Goal: Information Seeking & Learning: Learn about a topic

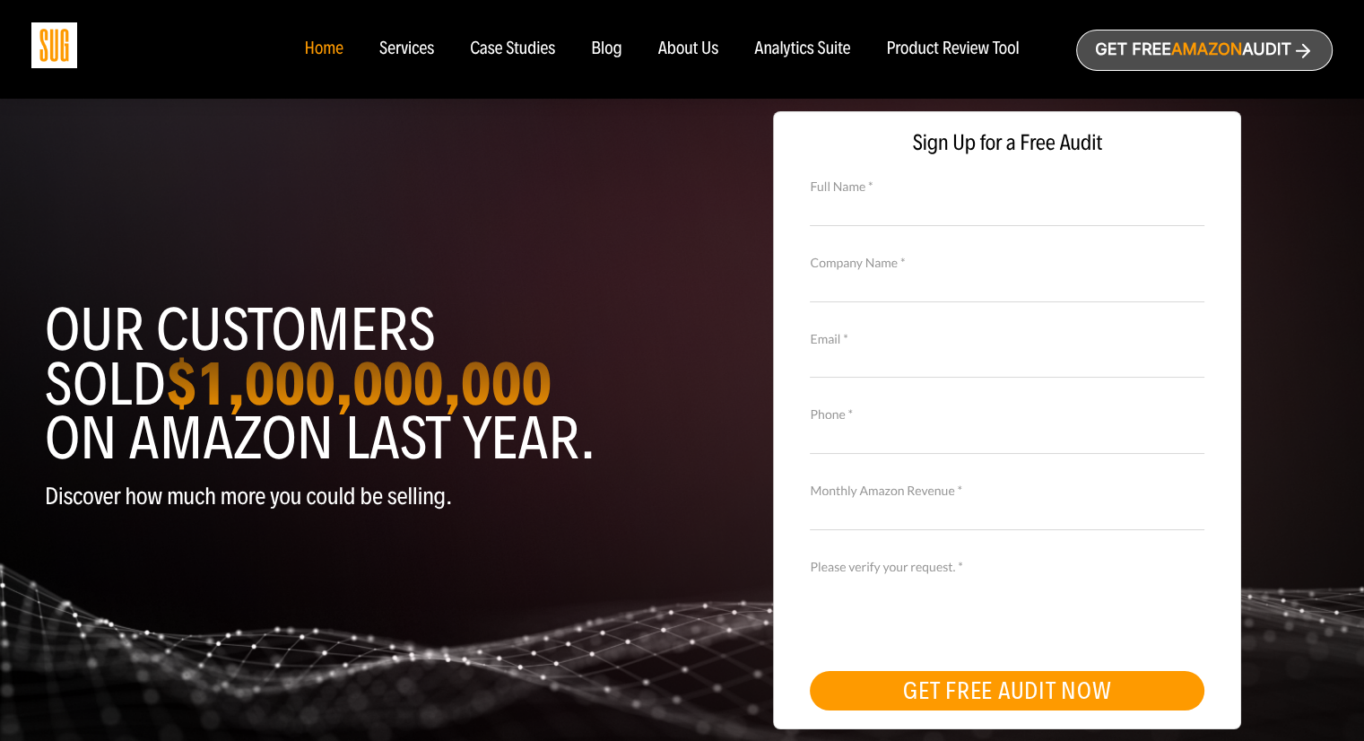
click at [500, 53] on div "Case Studies" at bounding box center [512, 49] width 85 height 20
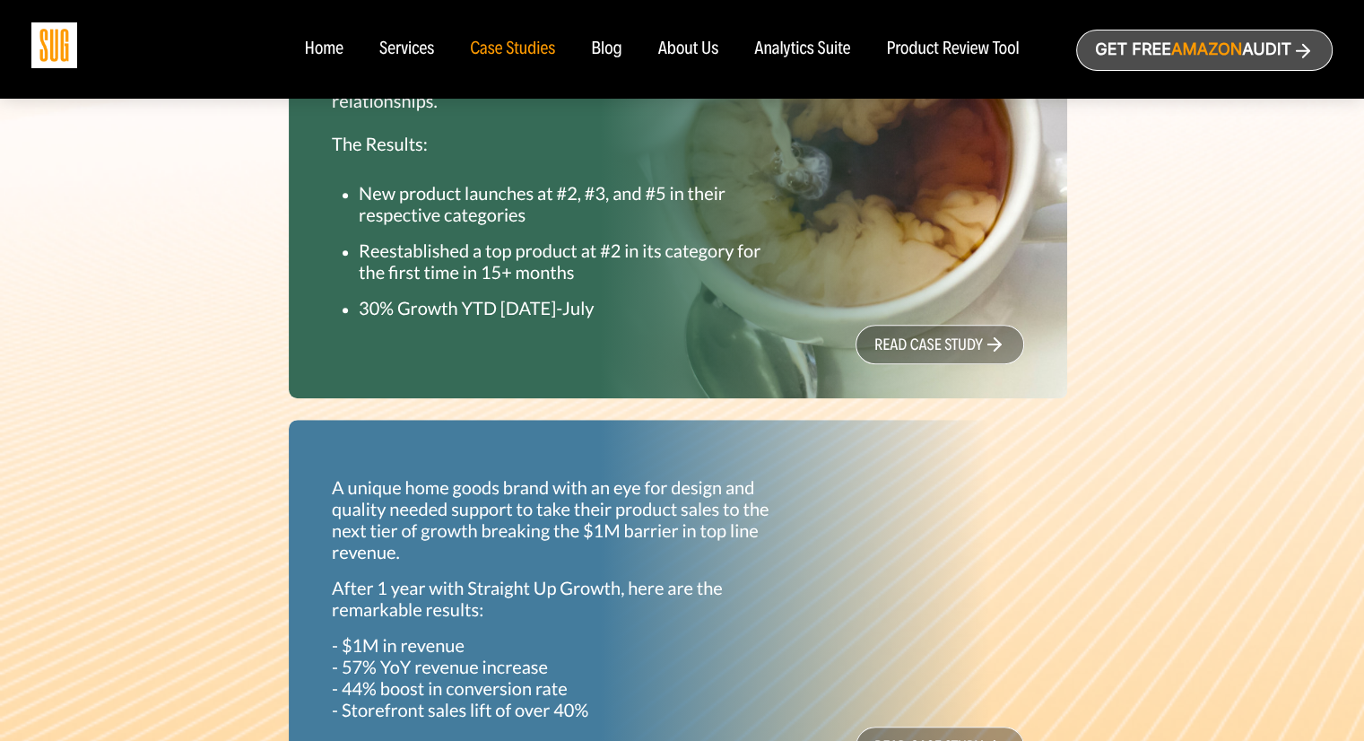
scroll to position [628, 0]
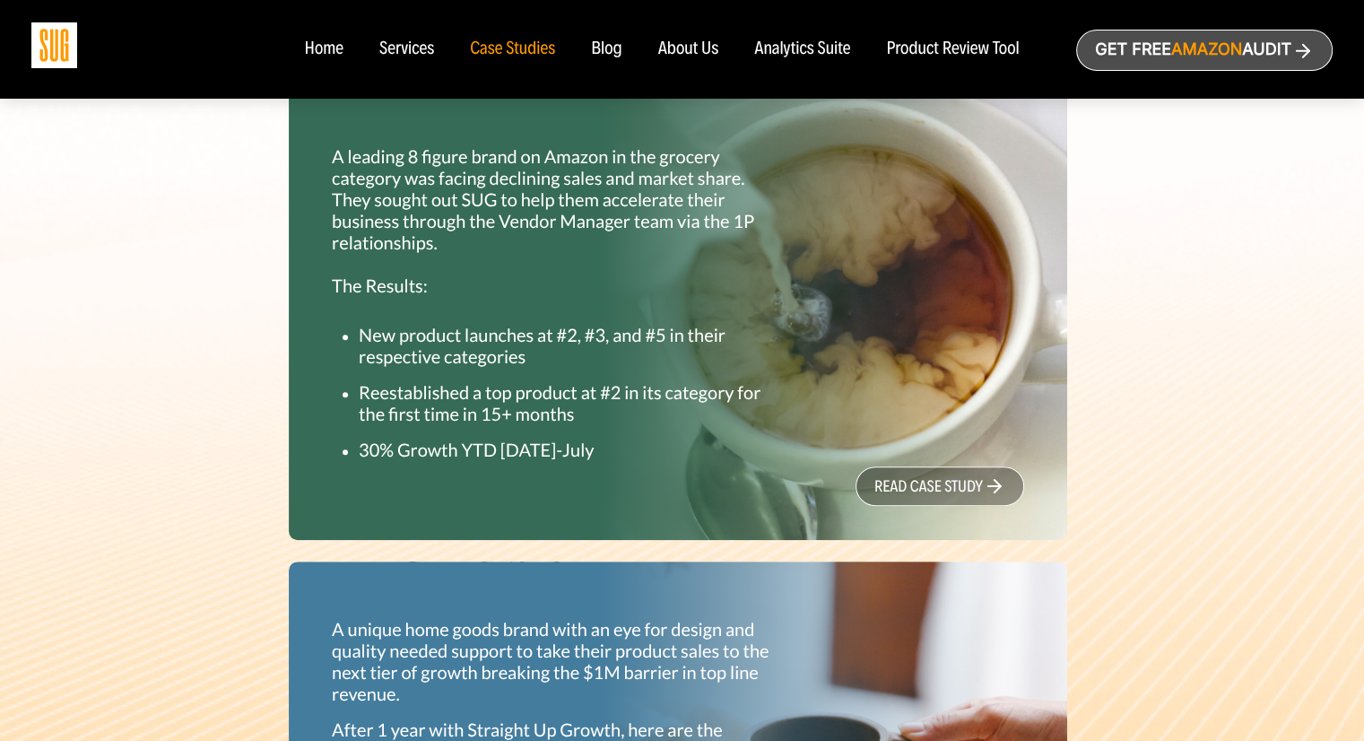
click at [943, 490] on link "read case study" at bounding box center [939, 485] width 169 height 39
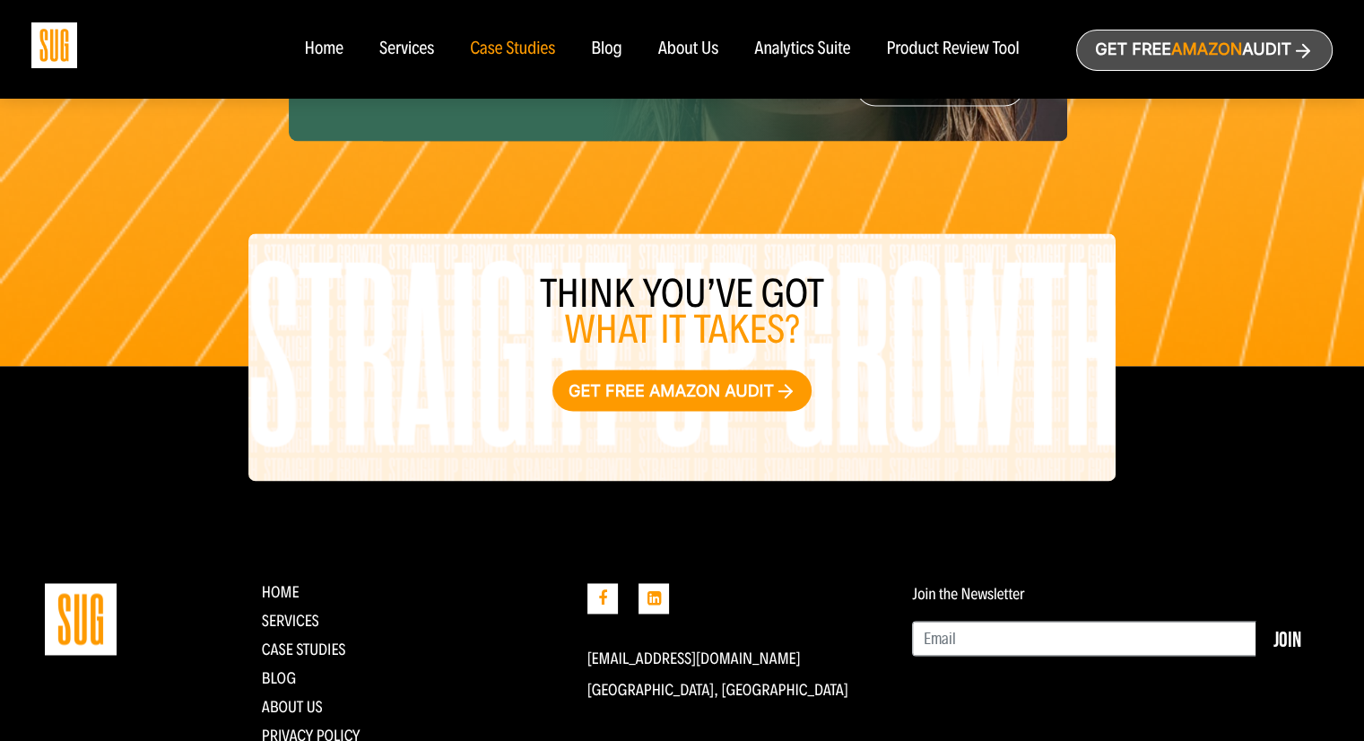
scroll to position [2656, 0]
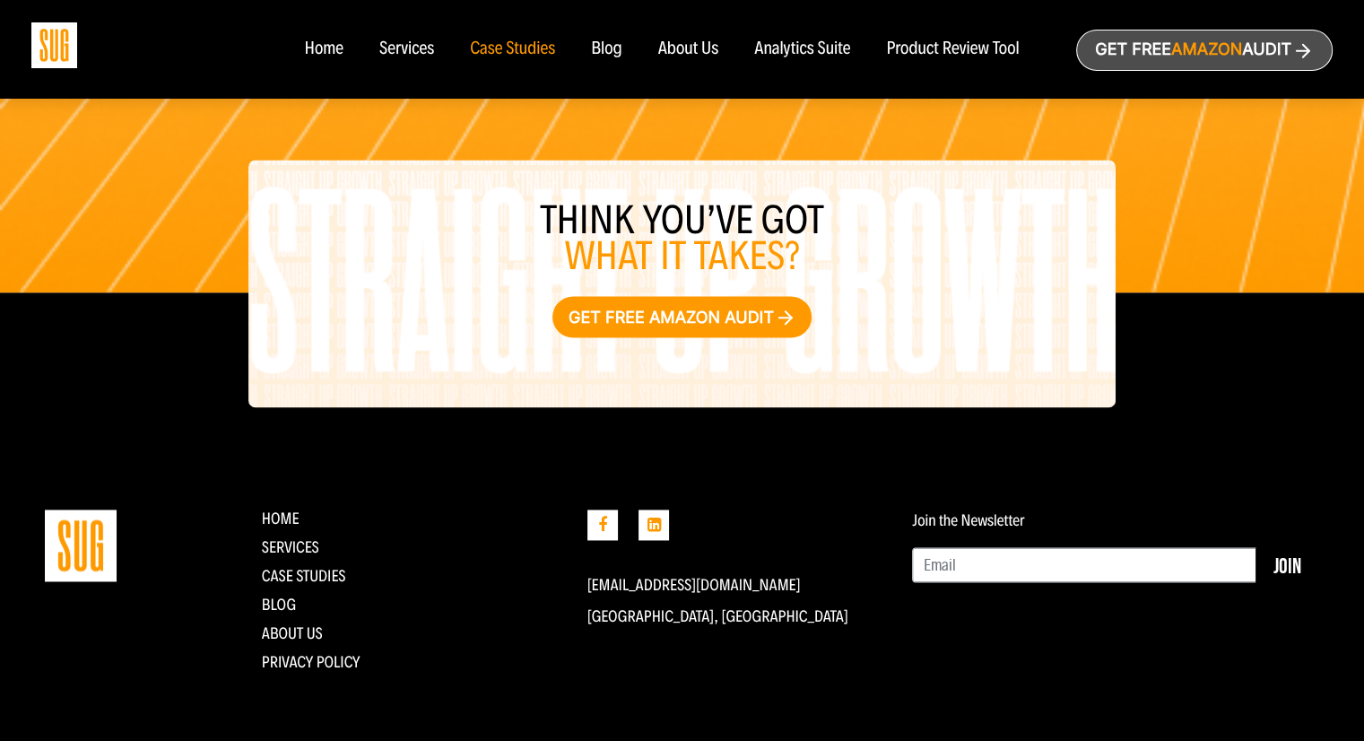
click at [330, 56] on div "Home" at bounding box center [323, 49] width 39 height 20
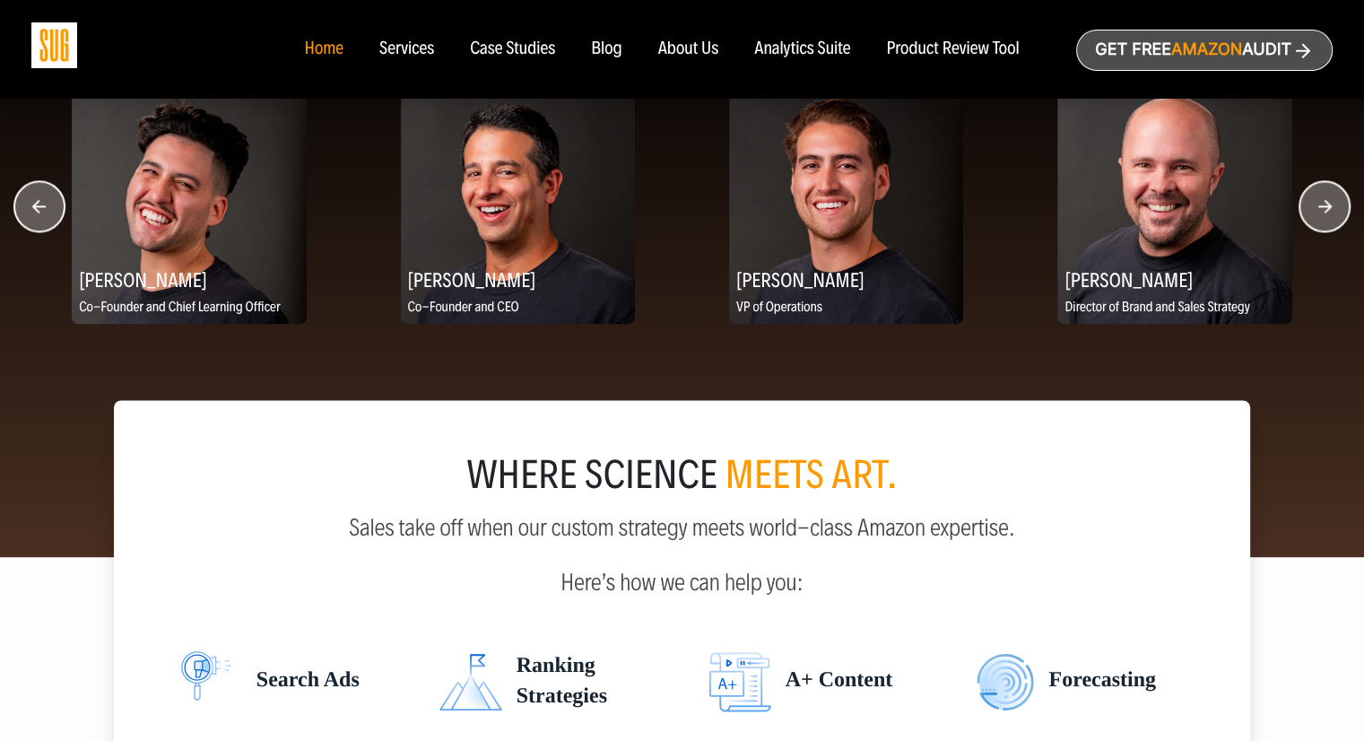
scroll to position [2152, 0]
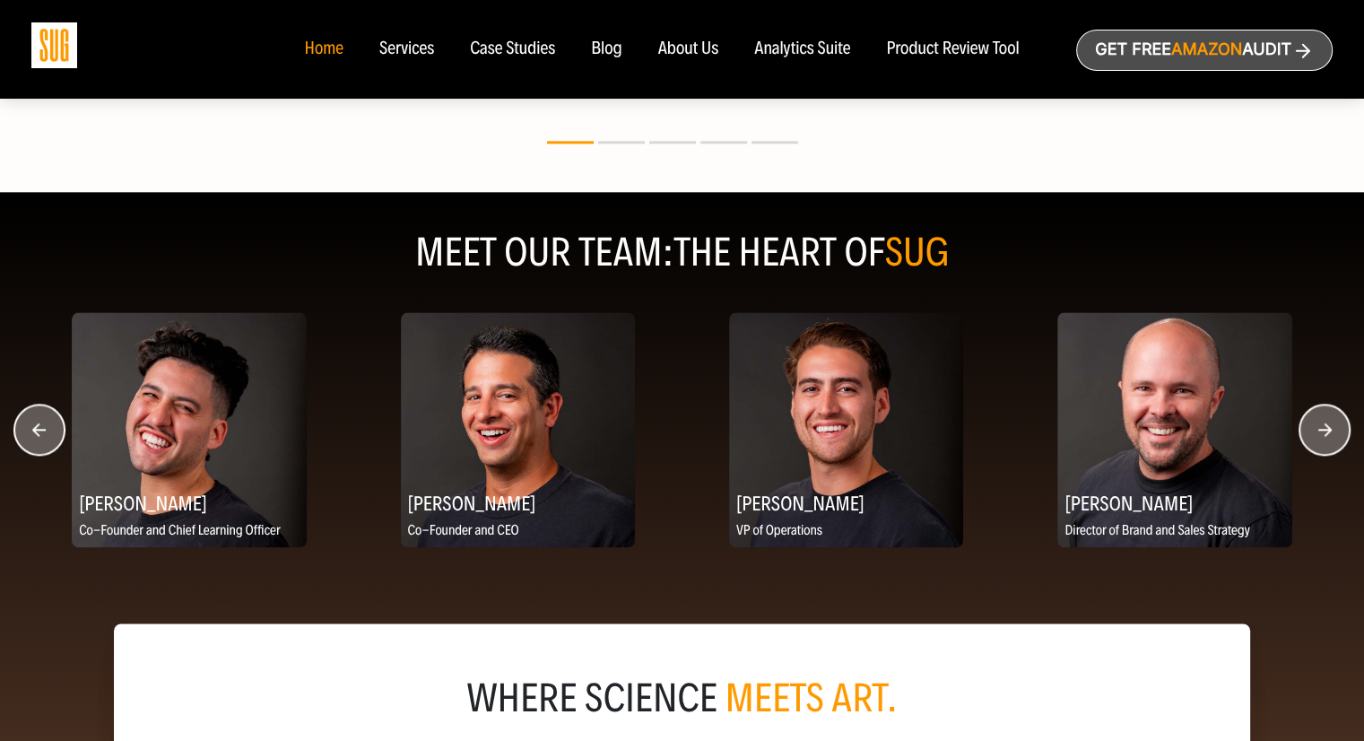
click at [1324, 420] on circle "button" at bounding box center [1324, 429] width 50 height 50
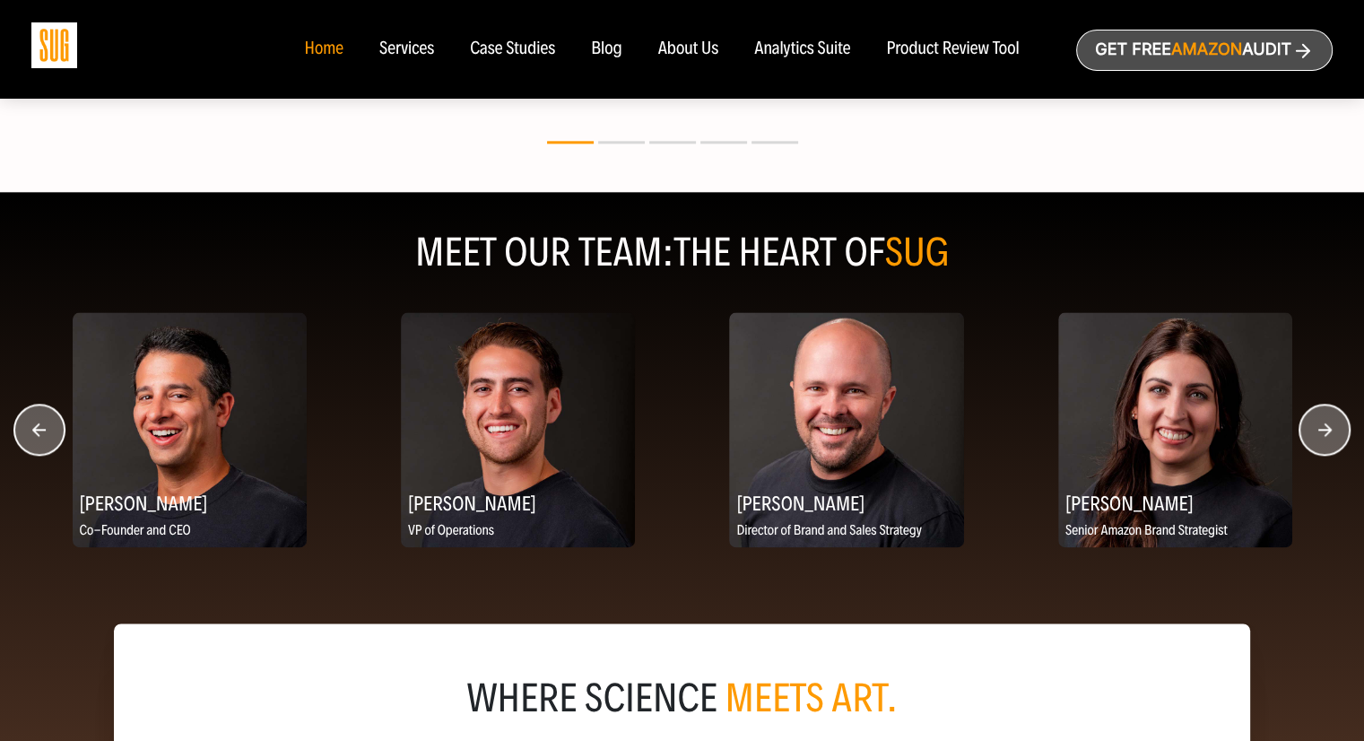
click at [1324, 420] on circle "button" at bounding box center [1324, 429] width 50 height 50
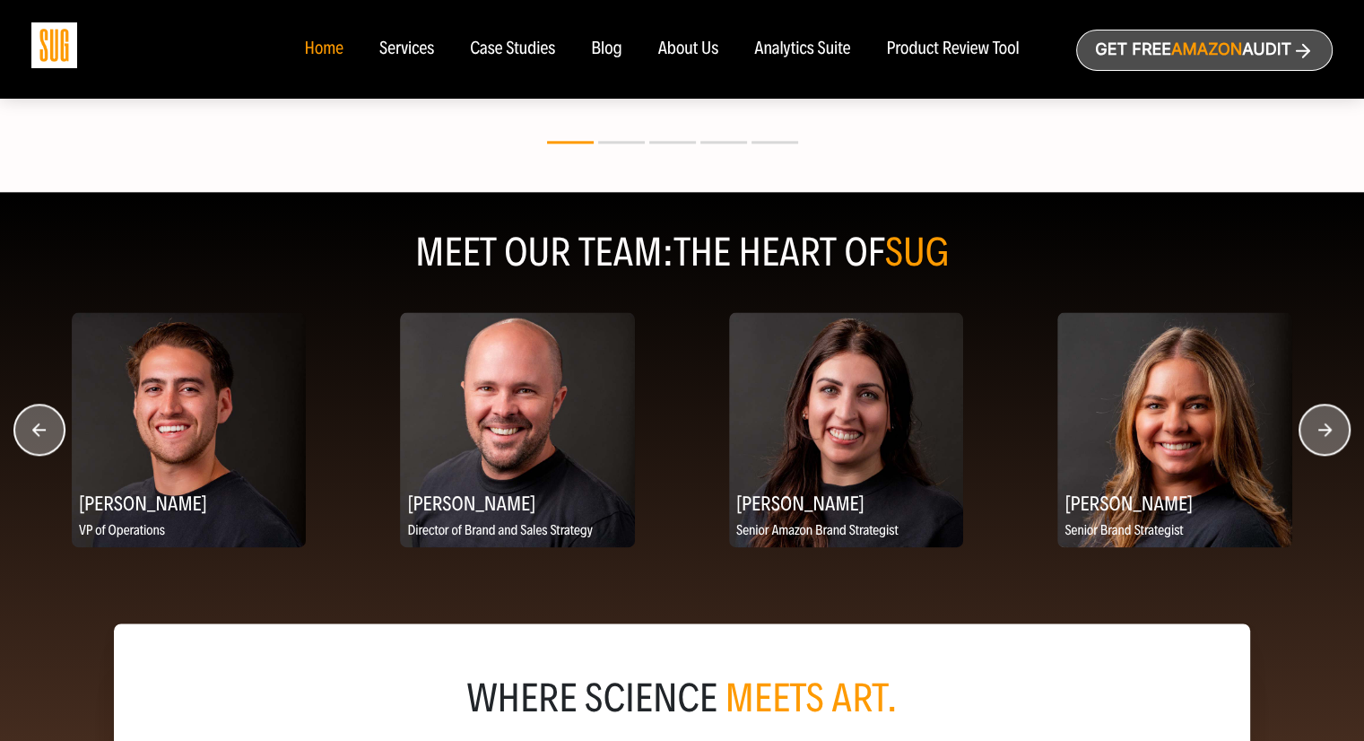
click at [1324, 420] on circle "button" at bounding box center [1324, 429] width 50 height 50
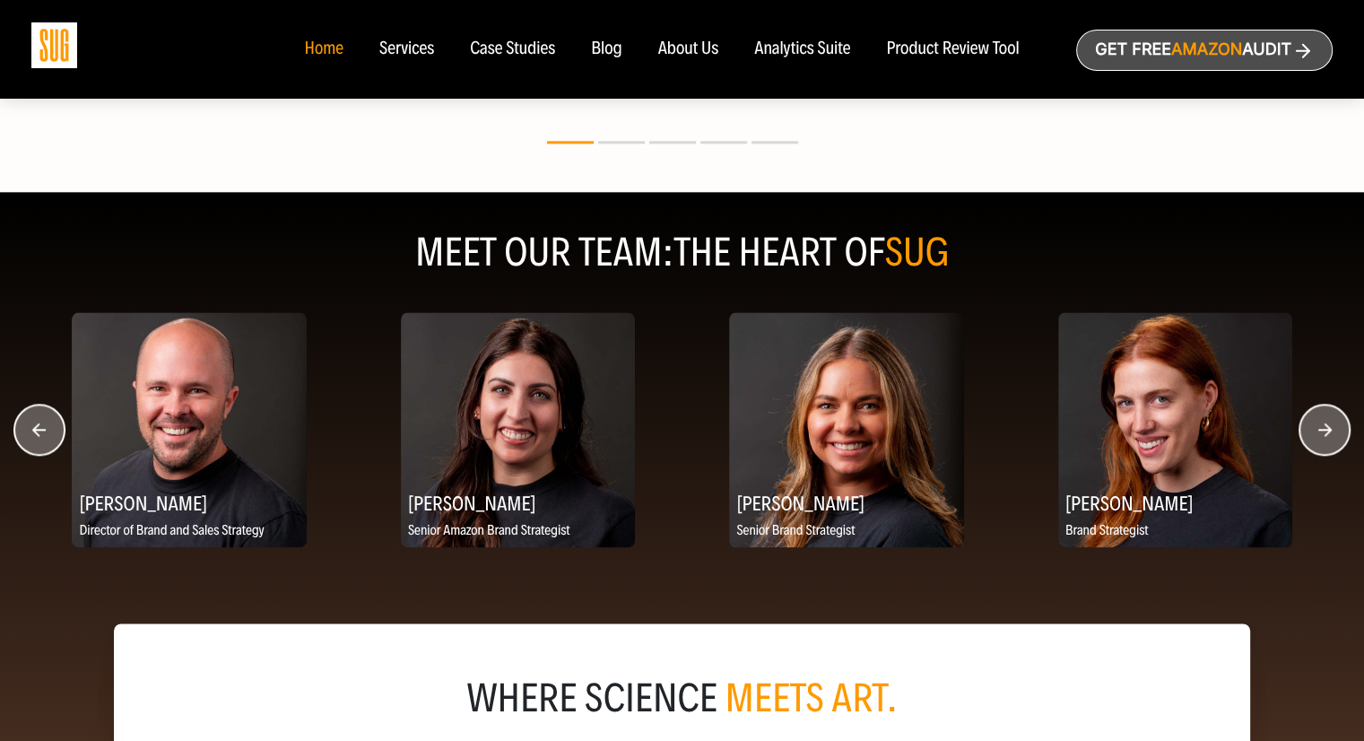
click at [1324, 420] on circle "button" at bounding box center [1324, 429] width 50 height 50
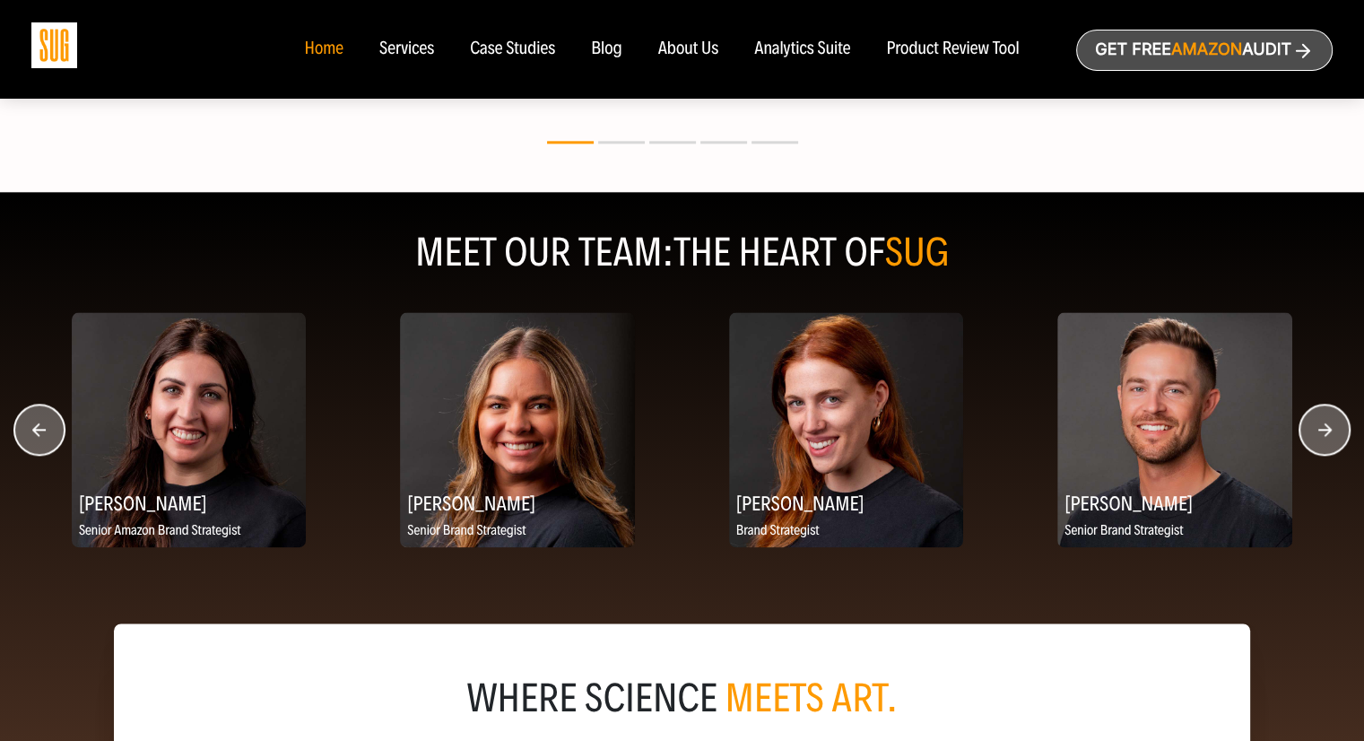
click at [1324, 420] on circle "button" at bounding box center [1324, 429] width 50 height 50
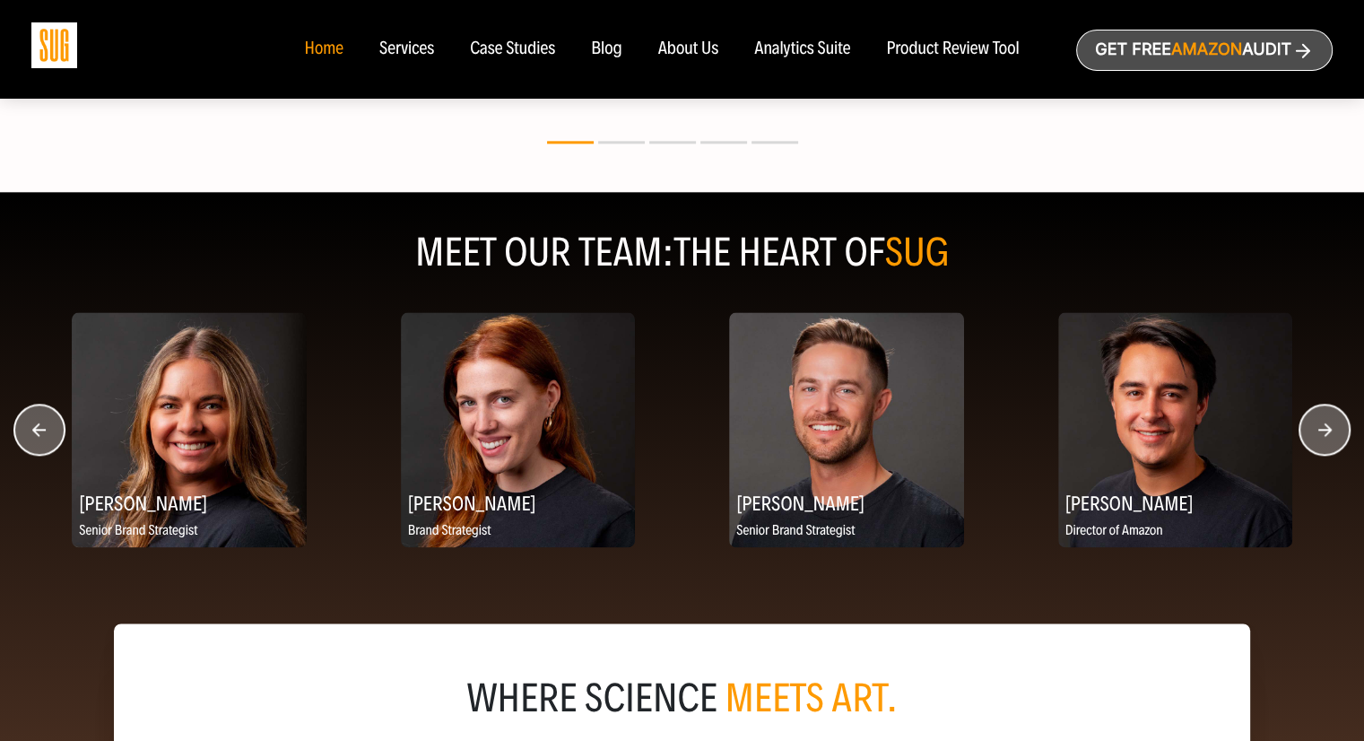
click at [1324, 420] on circle "button" at bounding box center [1324, 429] width 50 height 50
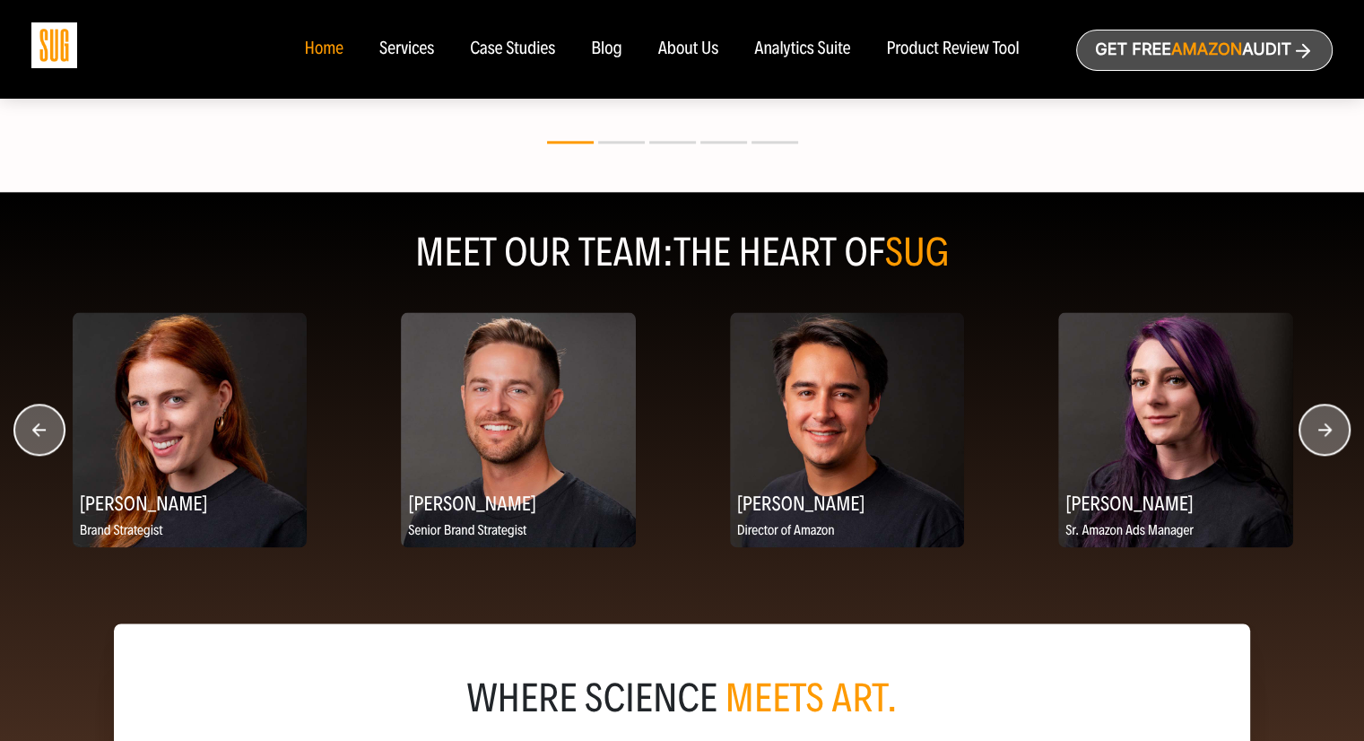
click at [1324, 420] on circle "button" at bounding box center [1324, 429] width 50 height 50
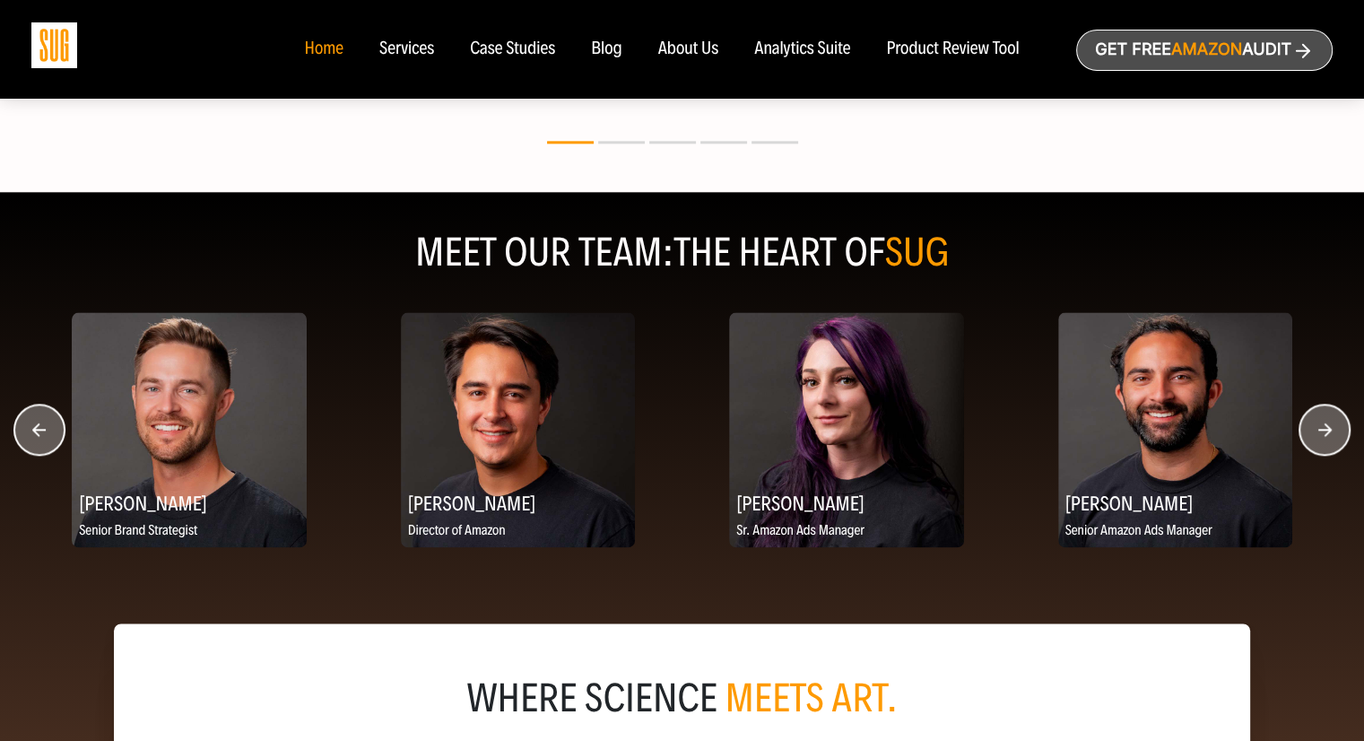
click at [1330, 414] on circle "button" at bounding box center [1324, 429] width 50 height 50
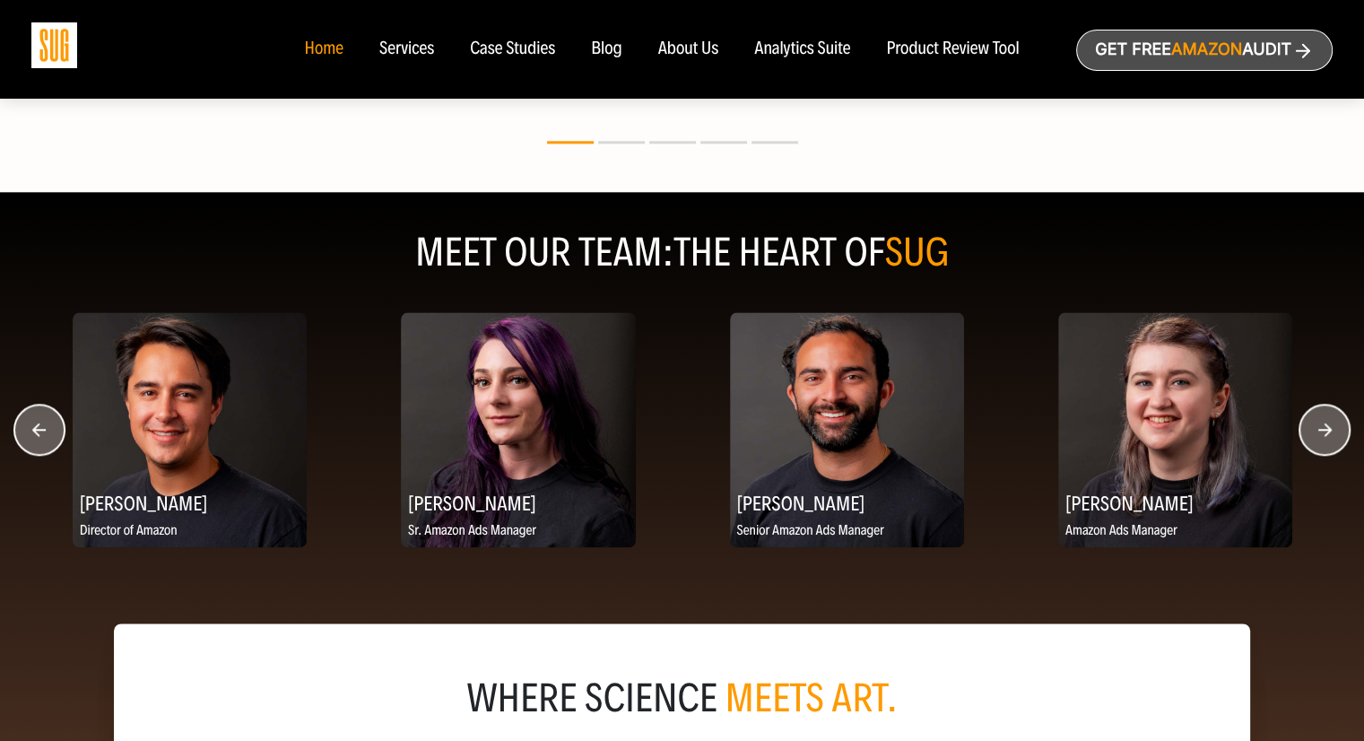
click at [1330, 414] on circle "button" at bounding box center [1324, 429] width 50 height 50
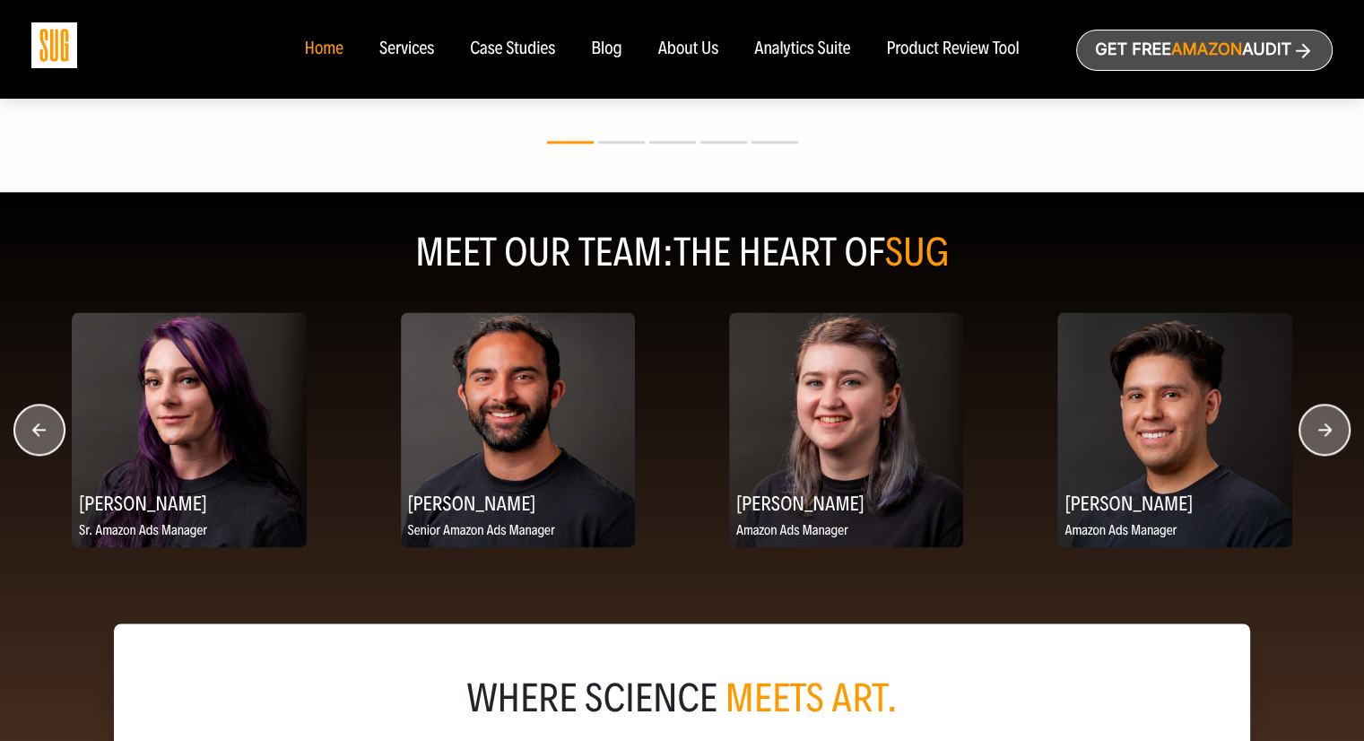
click at [1330, 414] on circle "button" at bounding box center [1324, 429] width 50 height 50
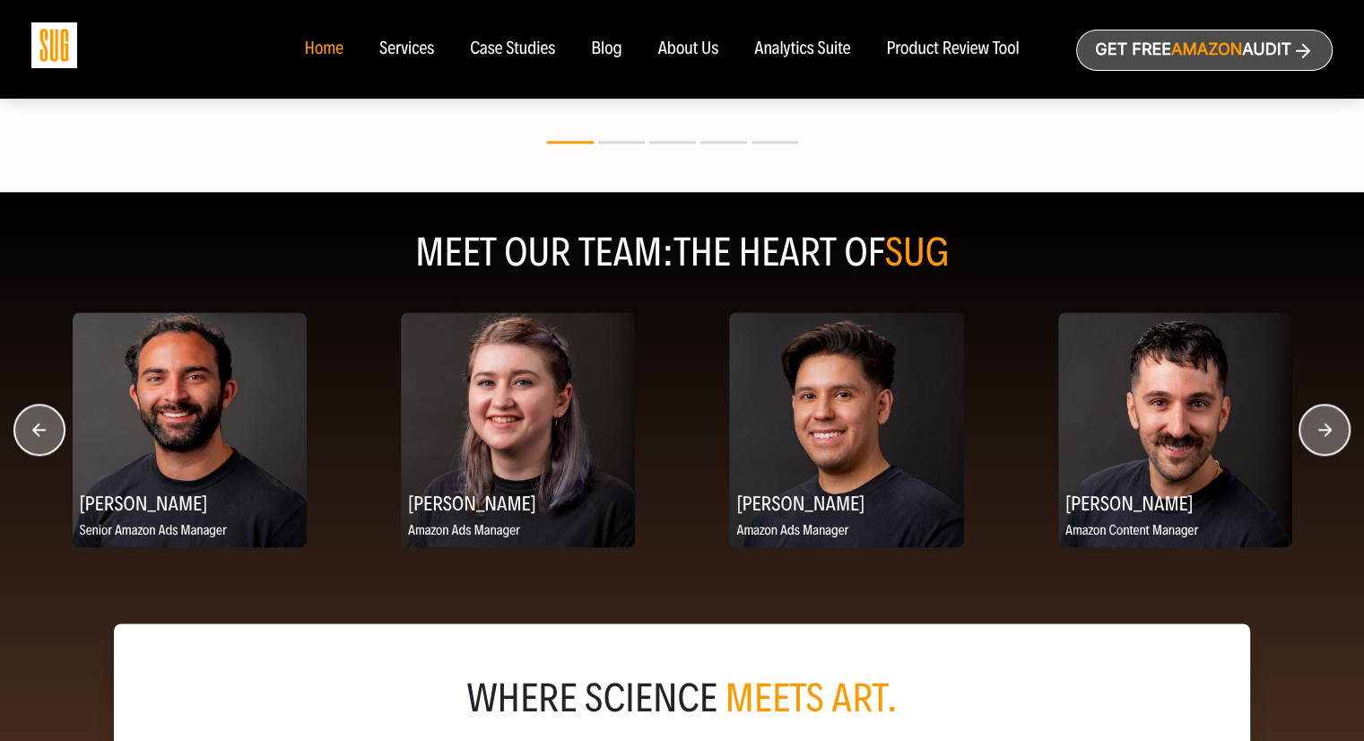
click at [1330, 414] on circle "button" at bounding box center [1324, 429] width 50 height 50
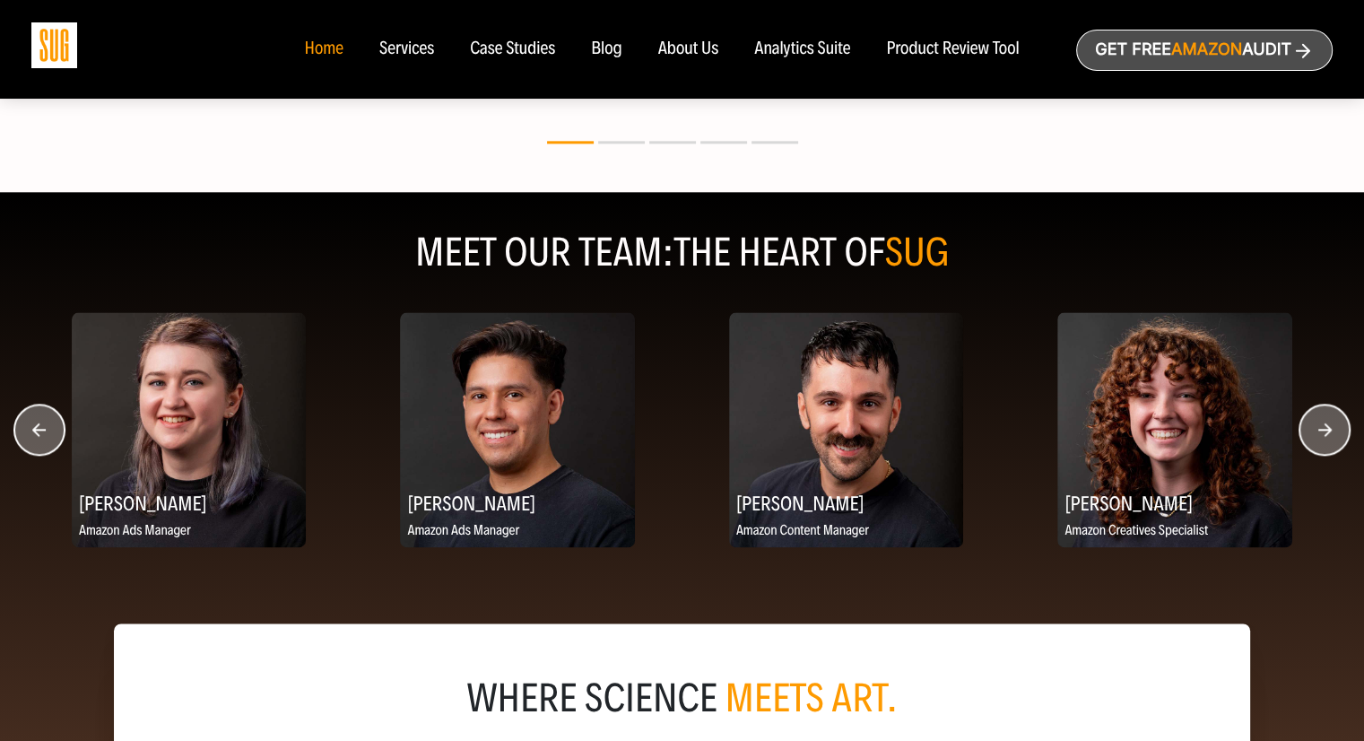
click at [1335, 431] on circle "button" at bounding box center [1324, 429] width 50 height 50
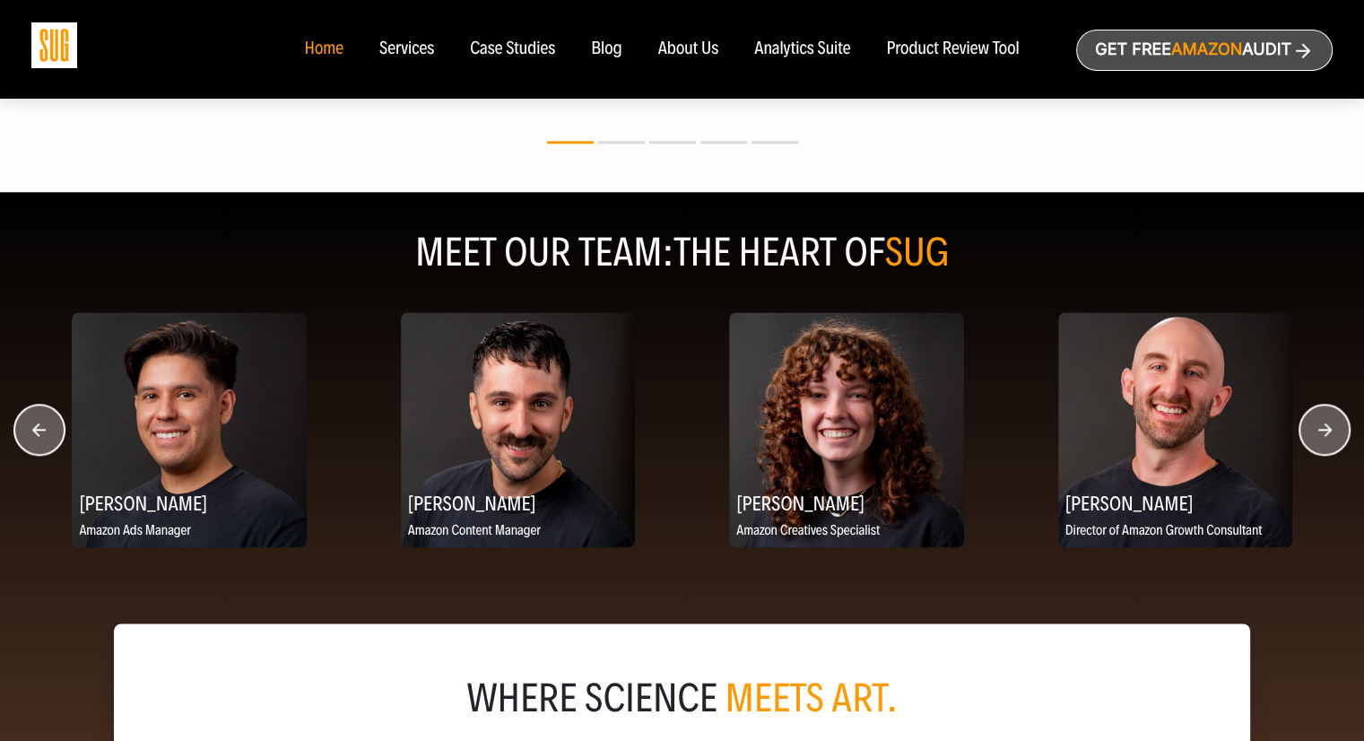
click at [1335, 431] on circle "button" at bounding box center [1324, 429] width 50 height 50
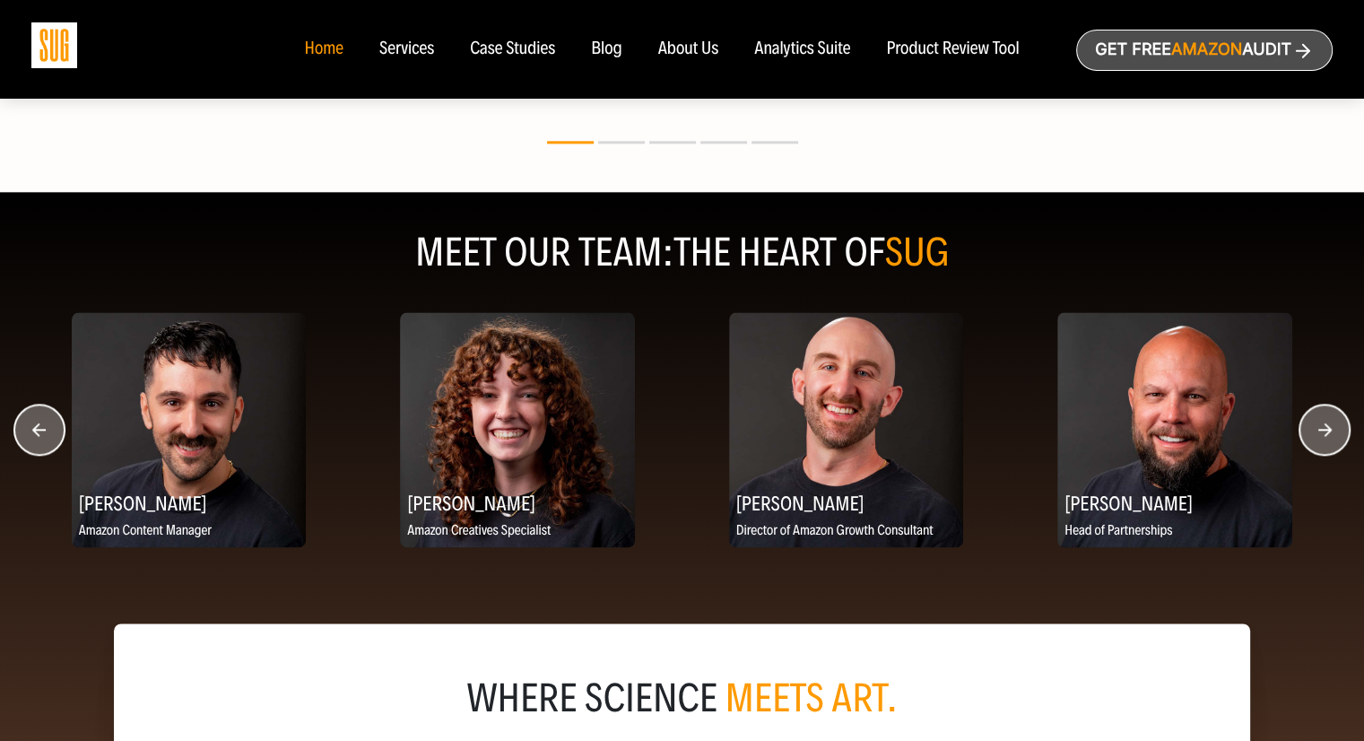
click at [1335, 431] on circle "button" at bounding box center [1324, 429] width 50 height 50
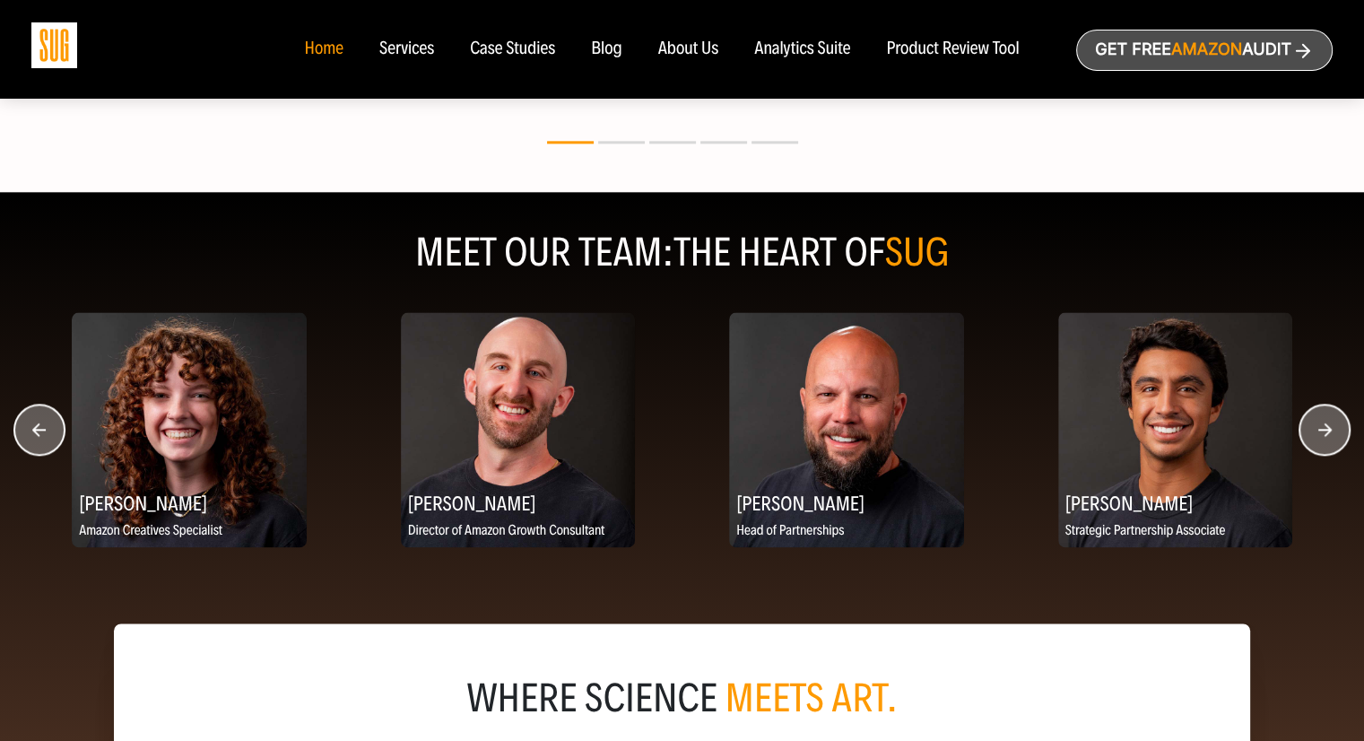
click at [1335, 431] on circle "button" at bounding box center [1324, 429] width 50 height 50
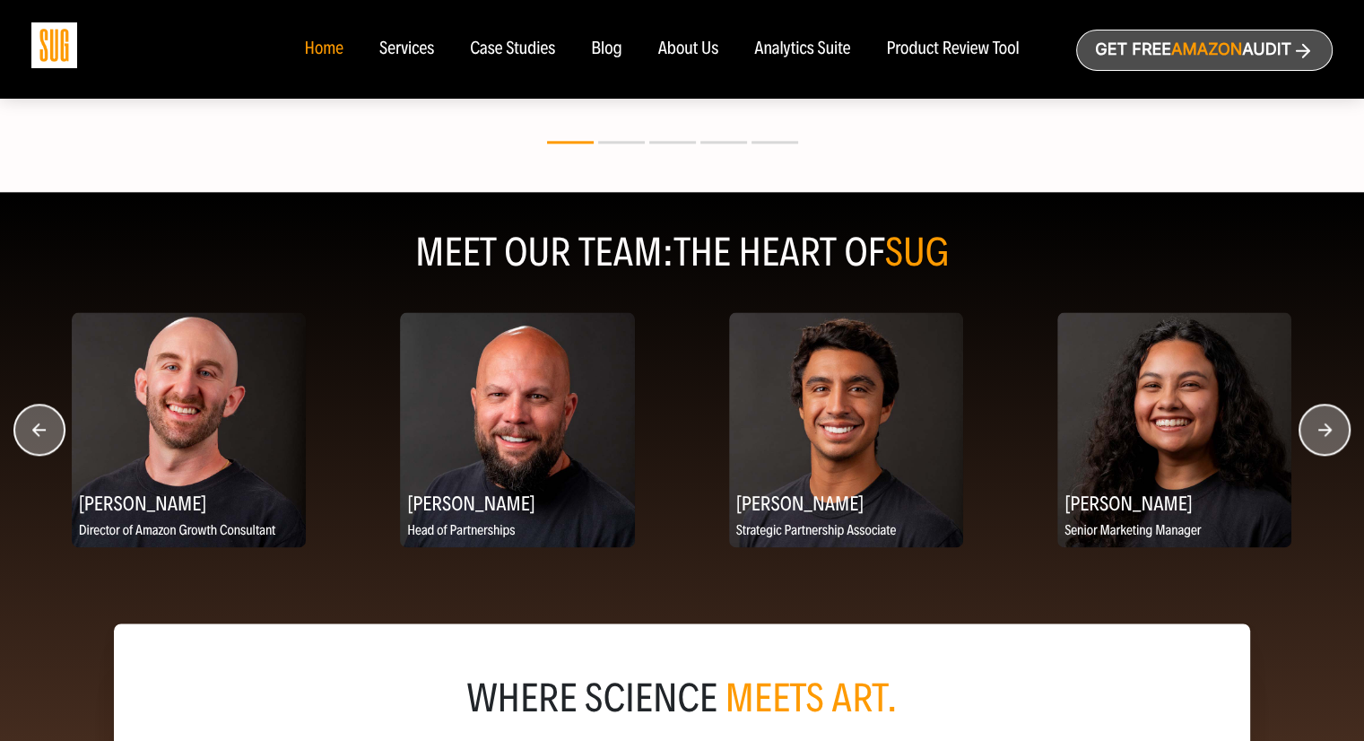
click at [1335, 431] on circle "button" at bounding box center [1324, 429] width 50 height 50
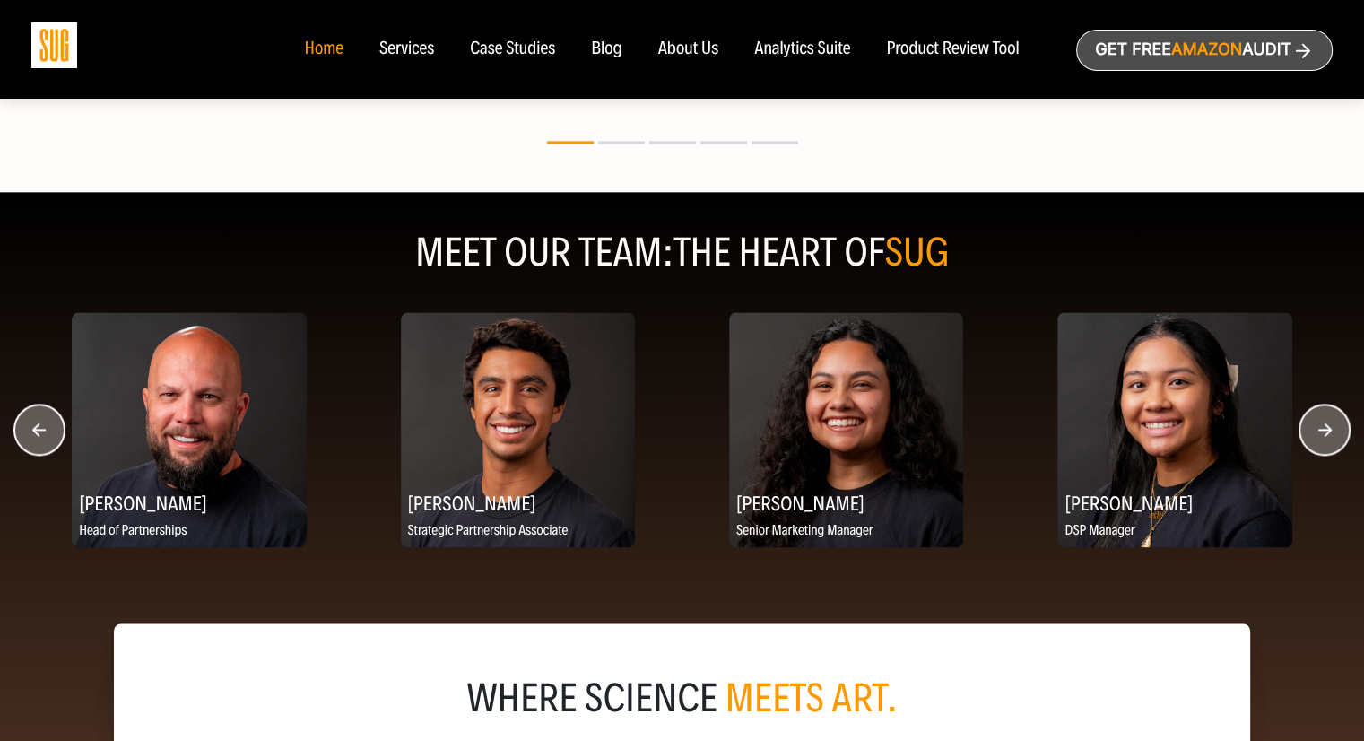
click at [1335, 431] on circle "button" at bounding box center [1324, 429] width 50 height 50
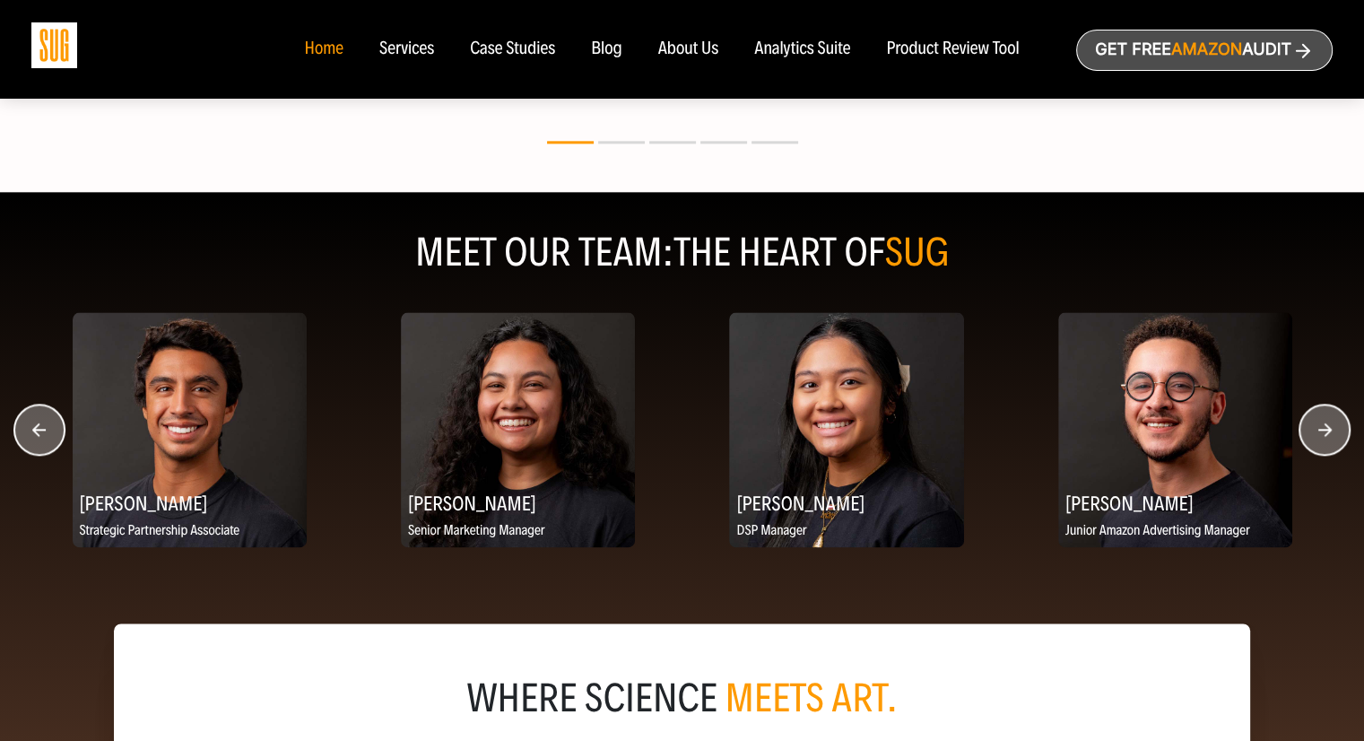
click at [1335, 431] on circle "button" at bounding box center [1324, 429] width 50 height 50
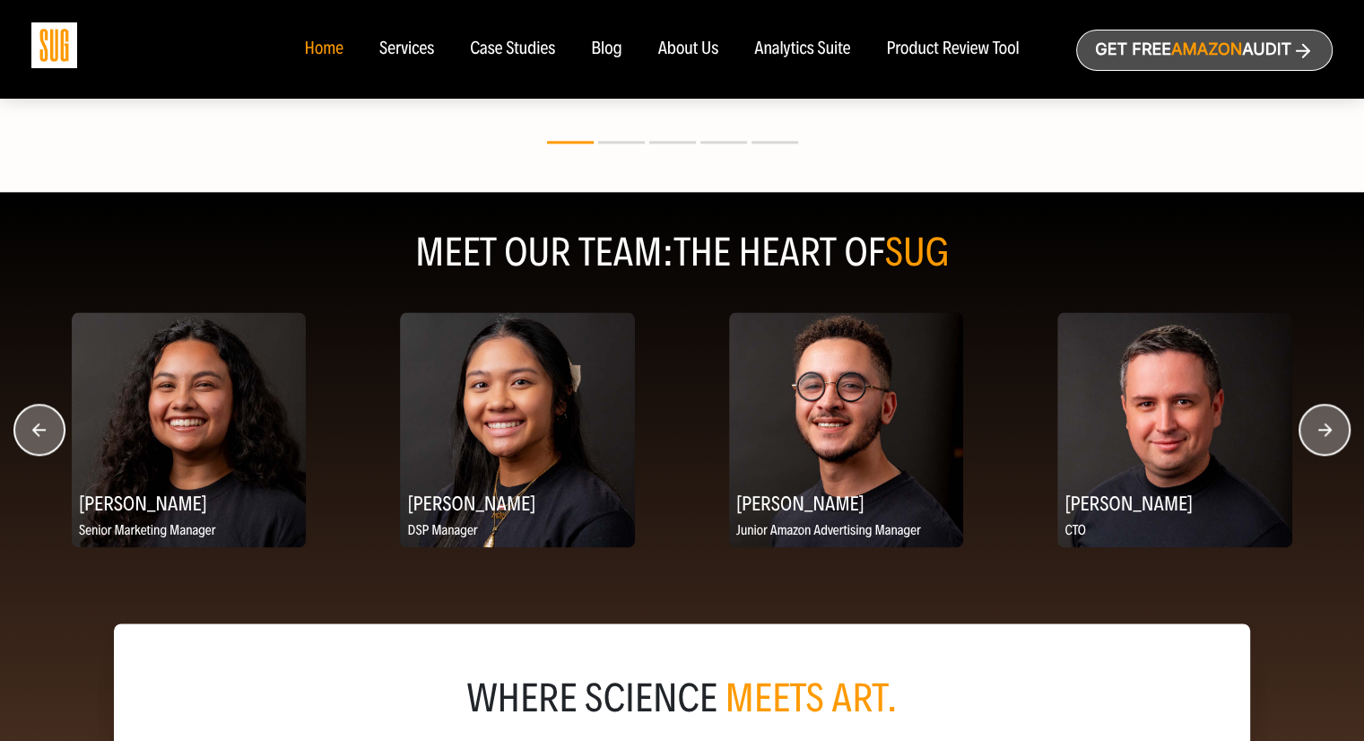
click at [1335, 431] on circle "button" at bounding box center [1324, 429] width 50 height 50
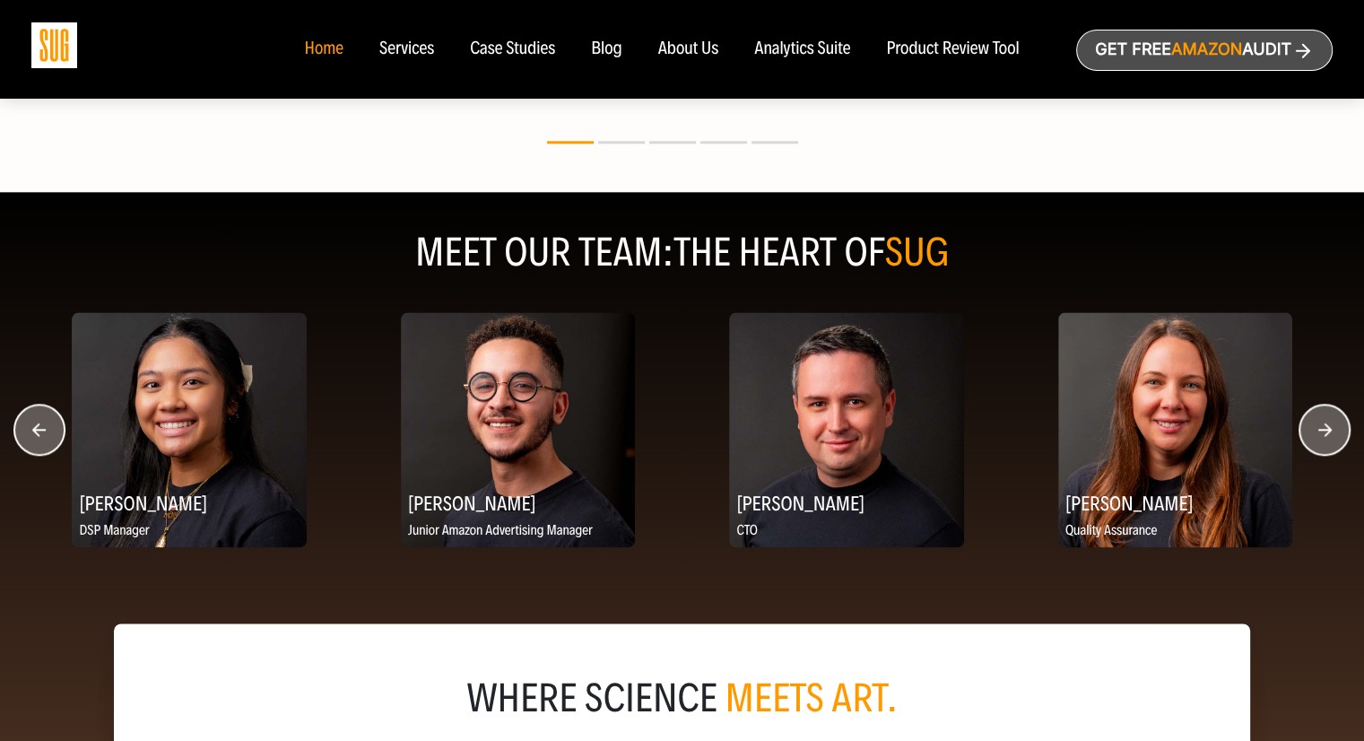
click at [1335, 431] on circle "button" at bounding box center [1324, 429] width 50 height 50
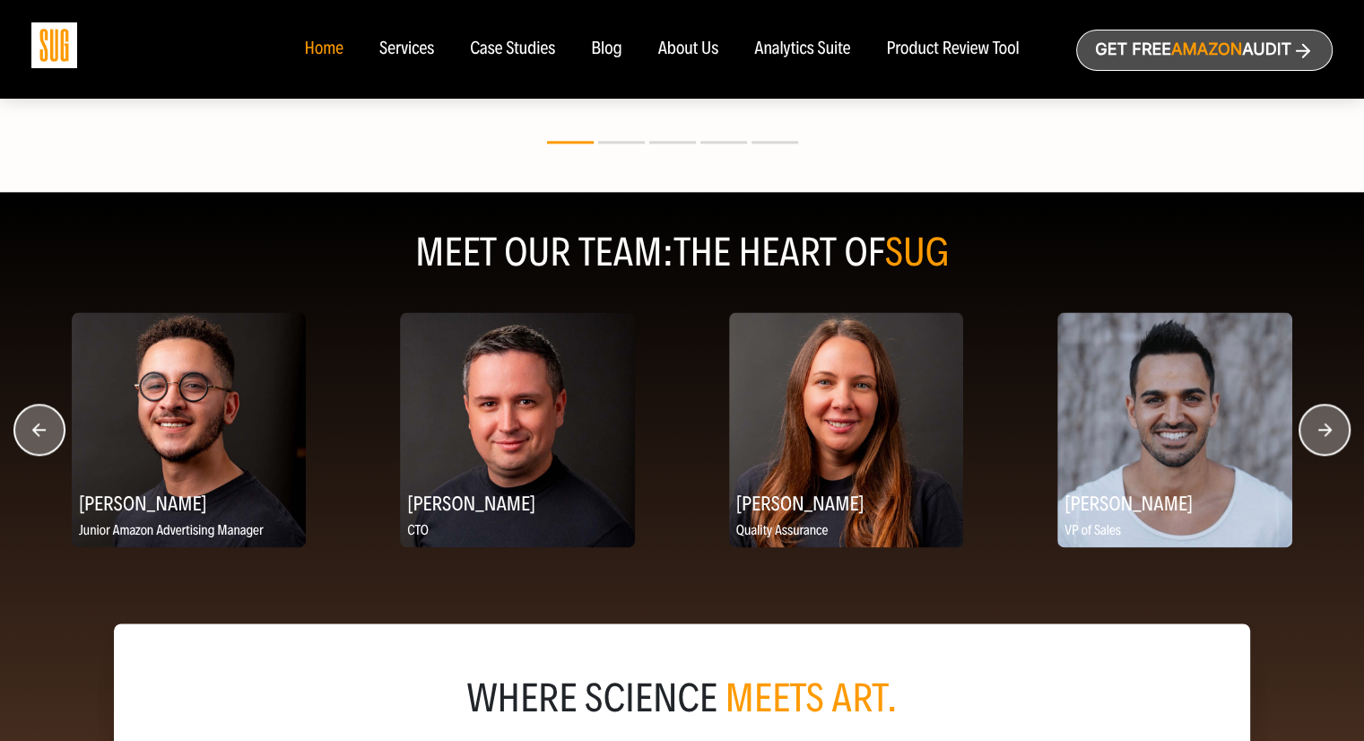
click at [1335, 431] on circle "button" at bounding box center [1324, 429] width 50 height 50
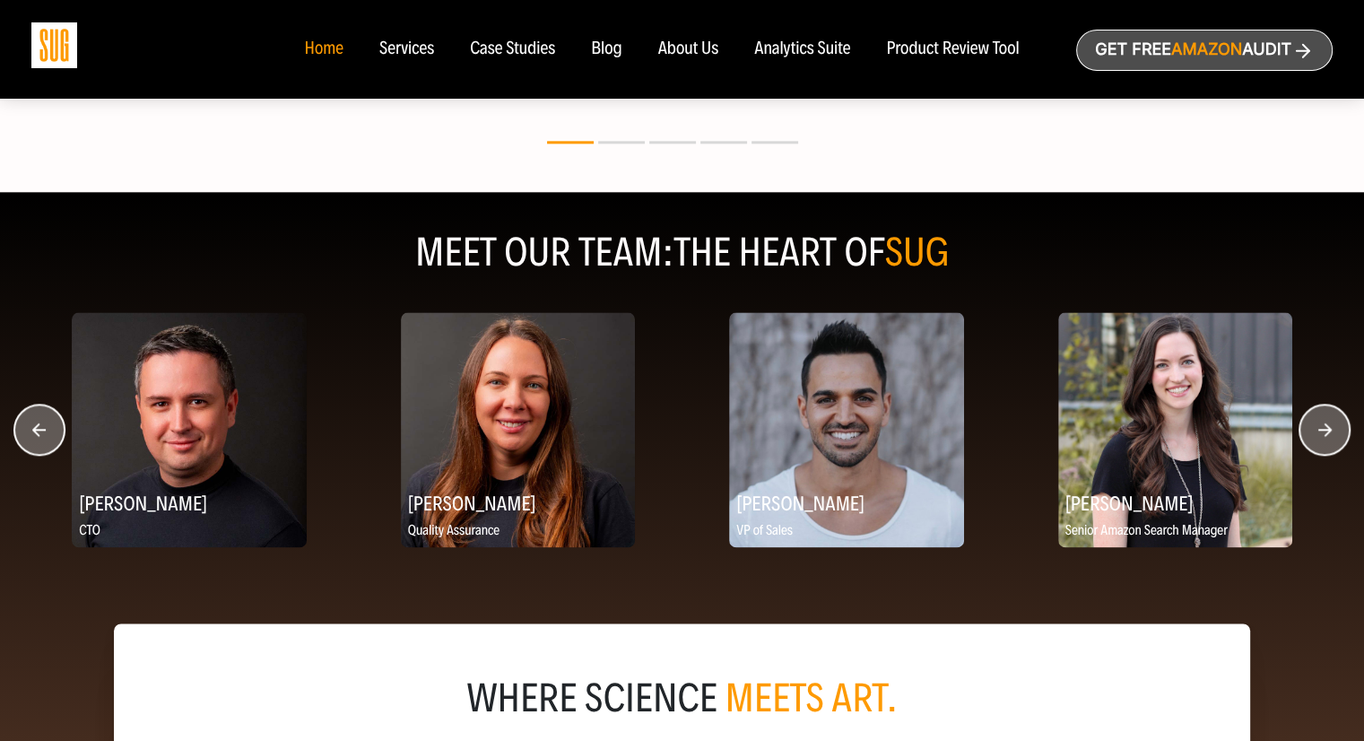
click at [1335, 431] on circle "button" at bounding box center [1324, 429] width 50 height 50
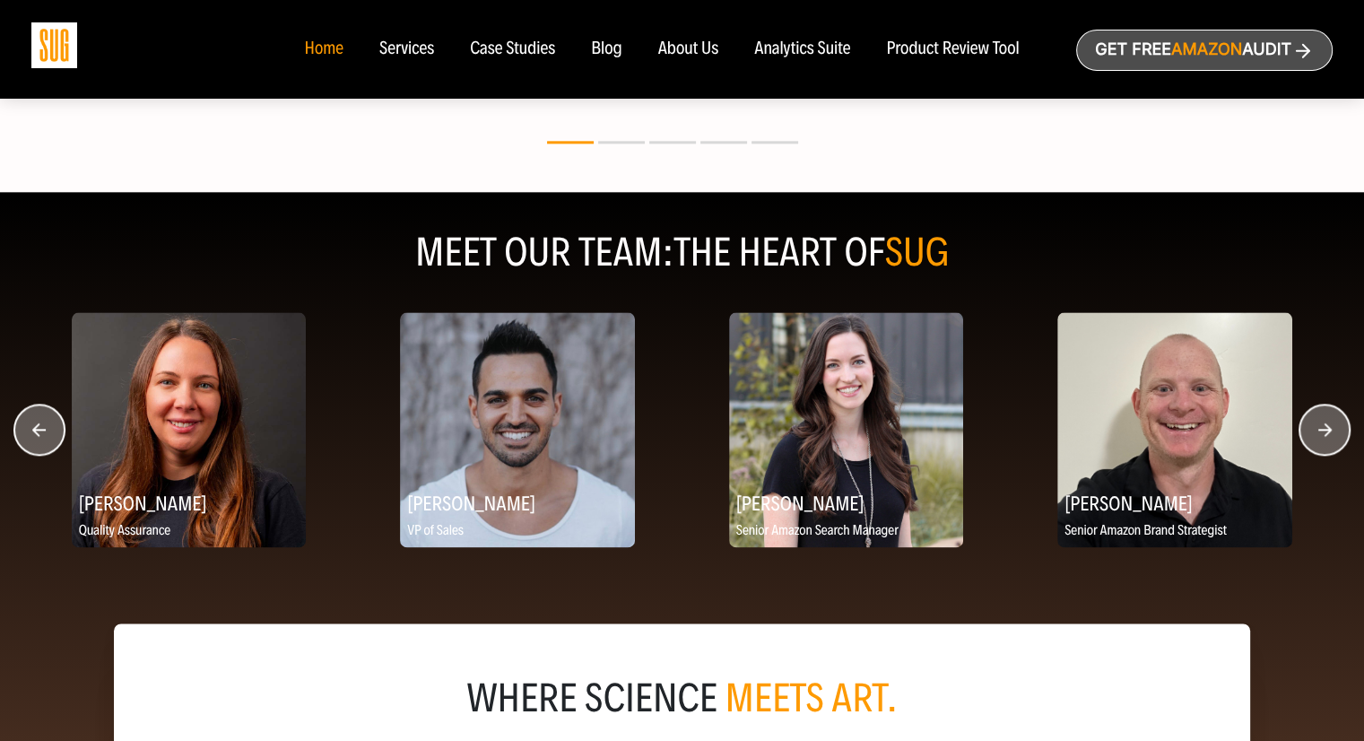
click at [1335, 431] on circle "button" at bounding box center [1324, 429] width 50 height 50
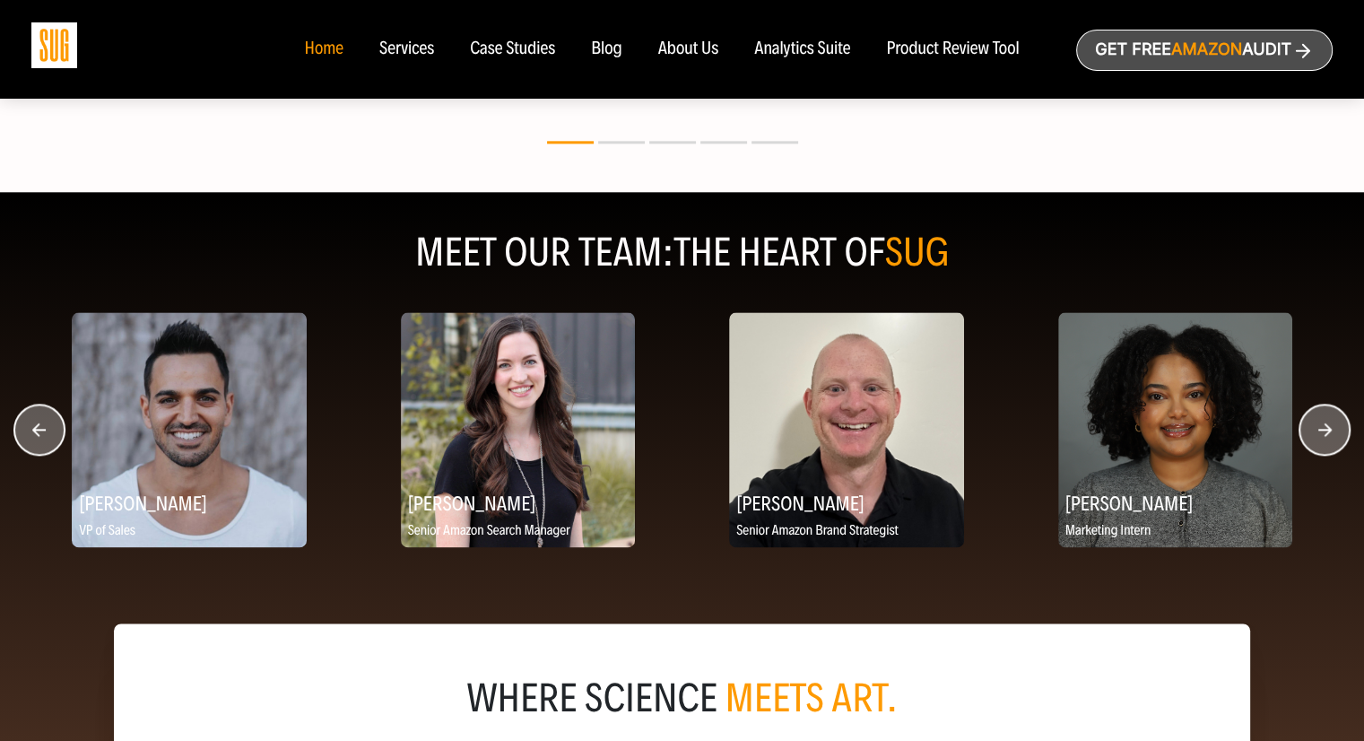
click at [1335, 431] on circle "button" at bounding box center [1324, 429] width 50 height 50
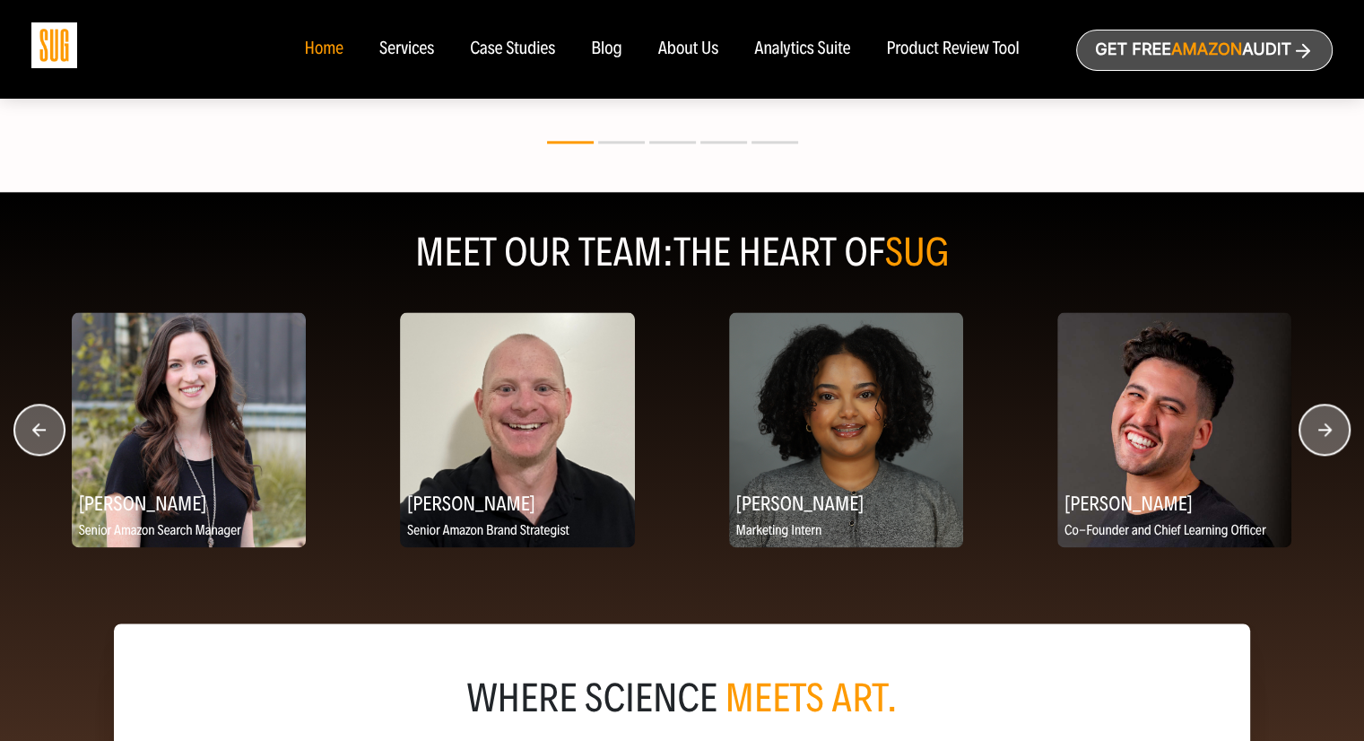
click at [1335, 431] on circle "button" at bounding box center [1324, 429] width 50 height 50
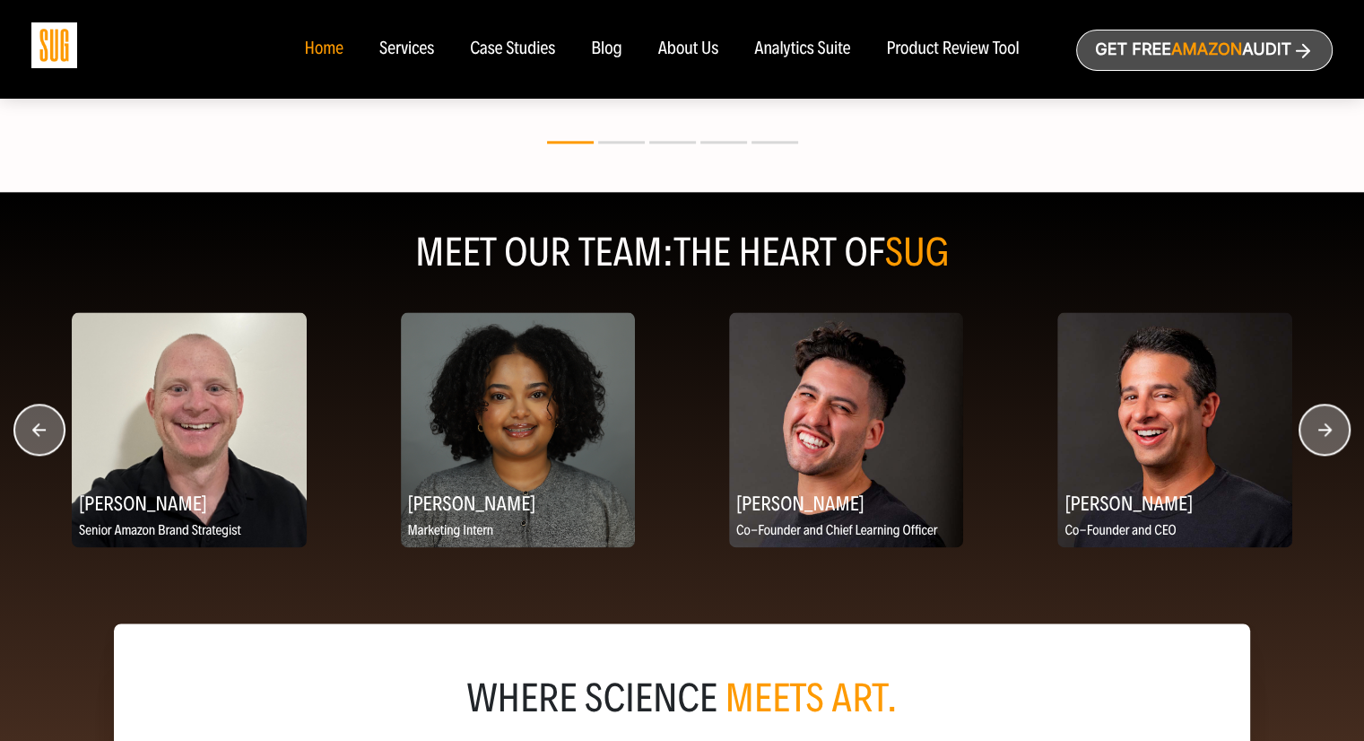
click at [1335, 431] on circle "button" at bounding box center [1324, 429] width 50 height 50
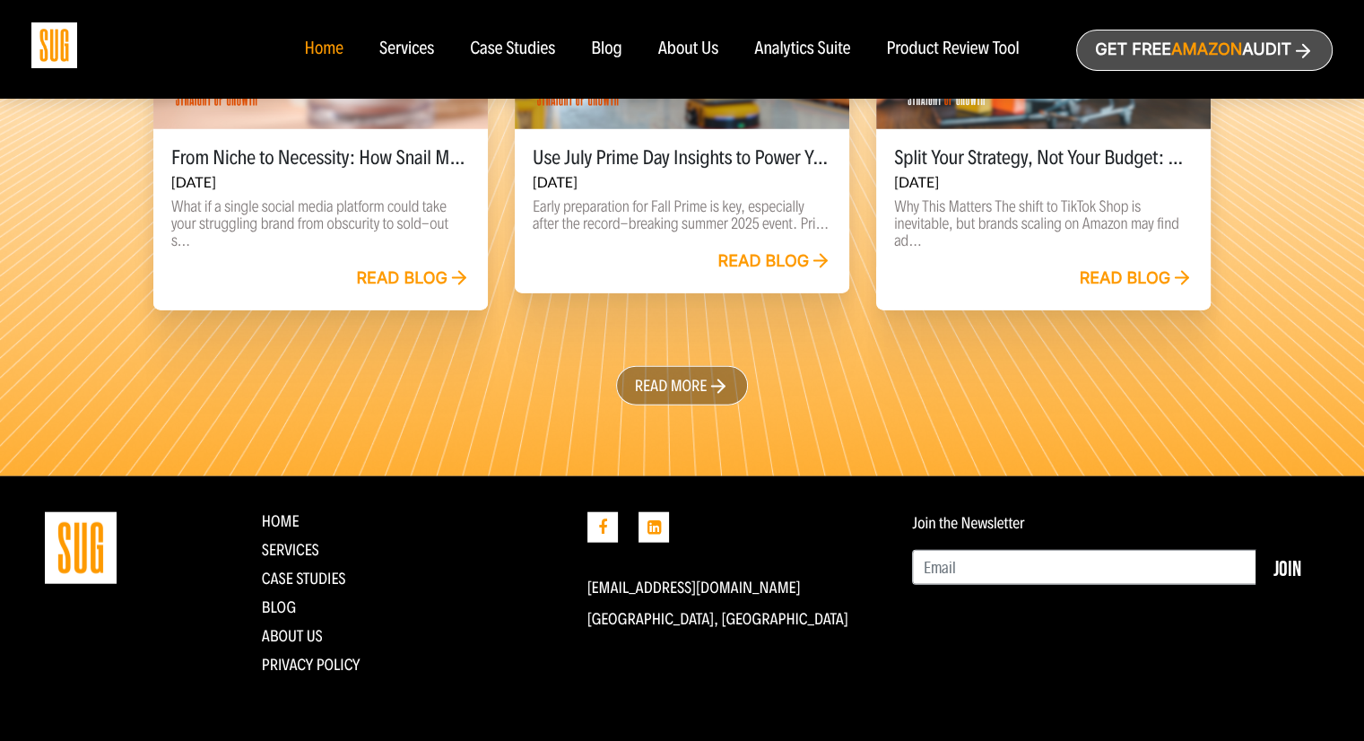
scroll to position [4180, 0]
